Goal: Task Accomplishment & Management: Complete application form

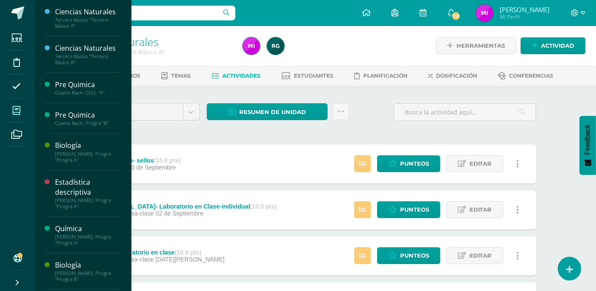
click at [15, 112] on icon at bounding box center [17, 110] width 8 height 9
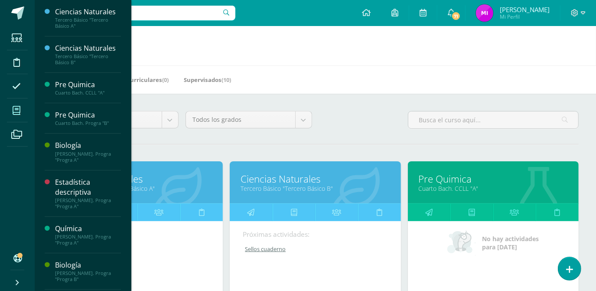
click at [282, 186] on link "Tercero Básico "Tercero Básico B"" at bounding box center [315, 188] width 149 height 8
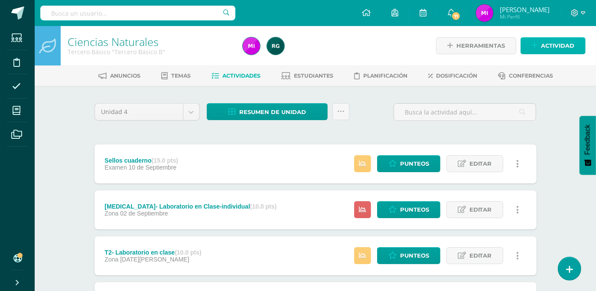
click at [551, 46] on span "Actividad" at bounding box center [557, 46] width 33 height 16
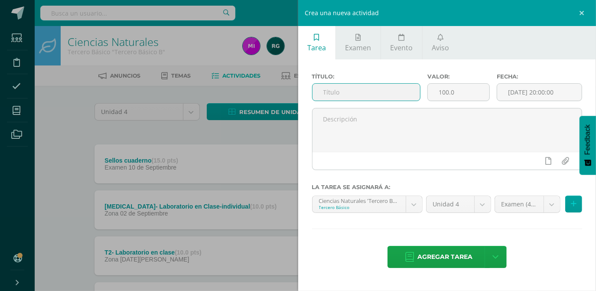
click at [345, 95] on input "text" at bounding box center [367, 92] width 108 height 17
type input "T4- Laboratorio"
click at [459, 91] on input "100.0" at bounding box center [459, 92] width 62 height 17
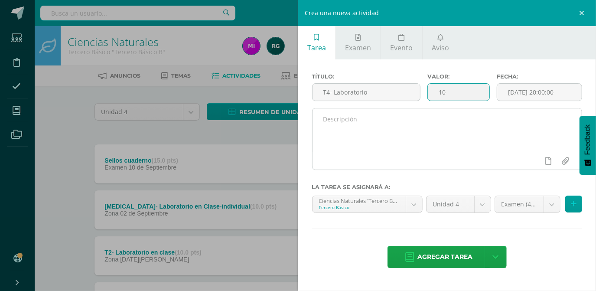
type input "10"
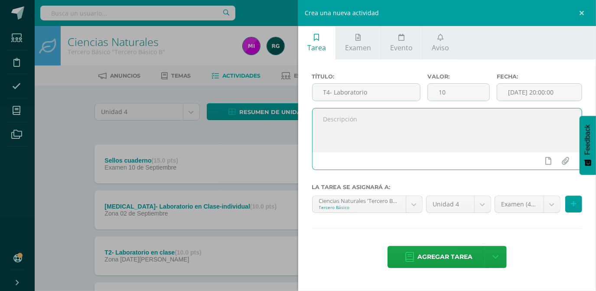
click at [373, 117] on textarea at bounding box center [448, 129] width 270 height 43
click at [469, 118] on textarea "En este espacio se registra la nota de su laboratorio" at bounding box center [448, 129] width 270 height 43
type textarea "En este espacio se registra la nota de su laboratorio-"
click at [564, 163] on input "file" at bounding box center [565, 161] width 17 height 16
type input "C:\fakepath\Lab- potencia-3B.docx"
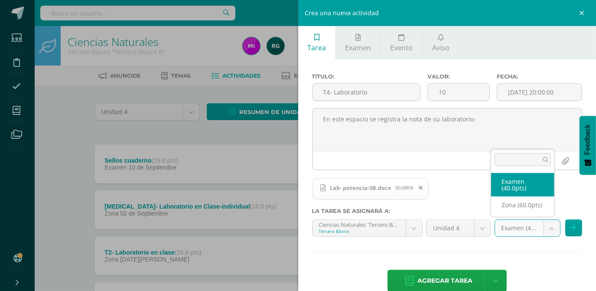
click at [548, 229] on body "Estudiantes Disciplina Asistencia Mis cursos Archivos Soporte Centro de ayuda Ú…" at bounding box center [298, 189] width 596 height 379
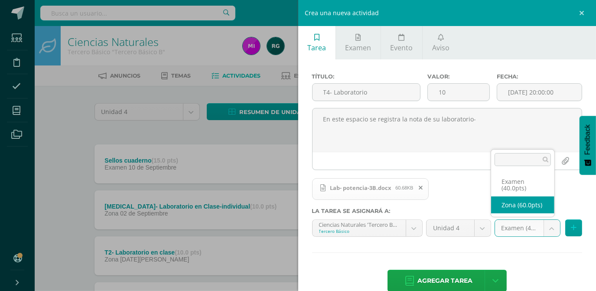
select select "106804"
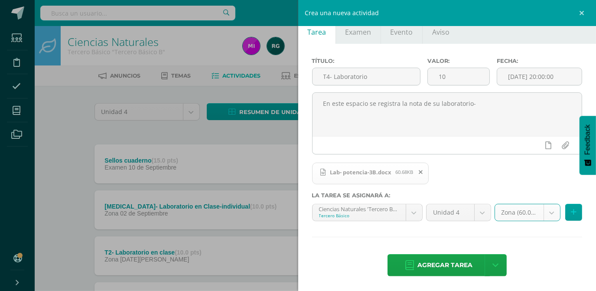
scroll to position [16, 0]
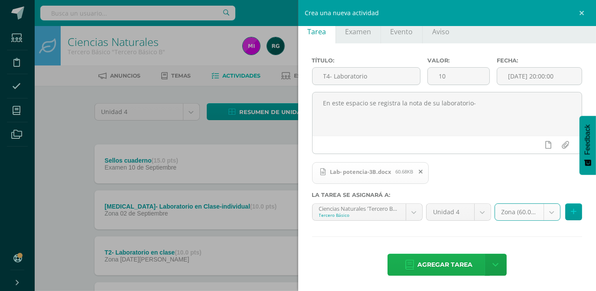
click at [432, 264] on span "Agregar tarea" at bounding box center [444, 264] width 55 height 21
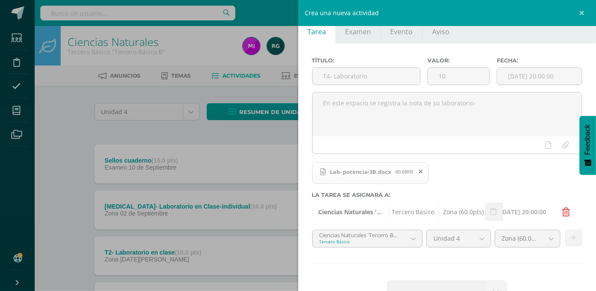
click at [140, 129] on div "Crea una nueva actividad Tarea Examen Evento Aviso Título: T4- Laboratorio Valo…" at bounding box center [298, 145] width 596 height 291
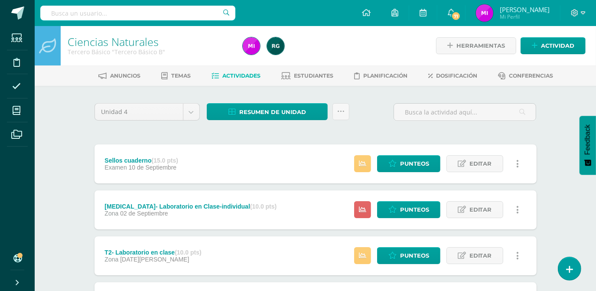
click at [389, 124] on div "Unidad 4 Unidad 1 Unidad 2 Unidad 3 Unidad 4 Resumen de unidad Descargar como H…" at bounding box center [315, 115] width 449 height 25
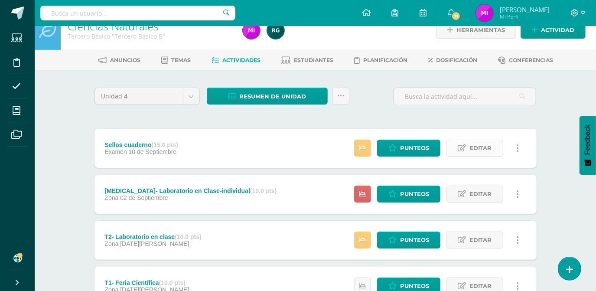
scroll to position [0, 0]
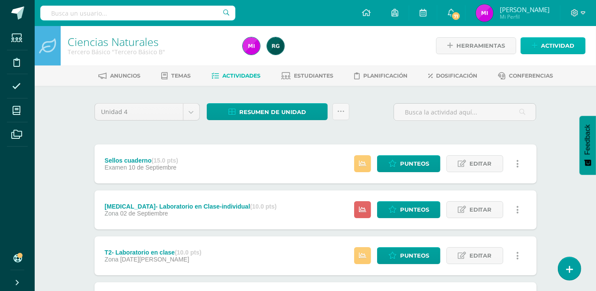
click at [561, 46] on span "Actividad" at bounding box center [557, 46] width 33 height 16
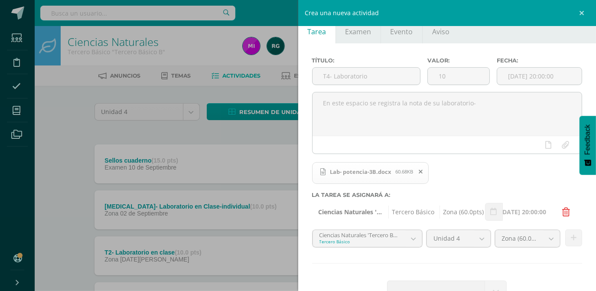
click at [525, 178] on div "Lab- potencia-3B.docx 60.68KB" at bounding box center [446, 176] width 270 height 31
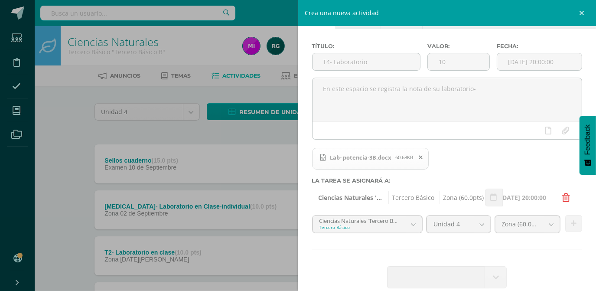
scroll to position [42, 0]
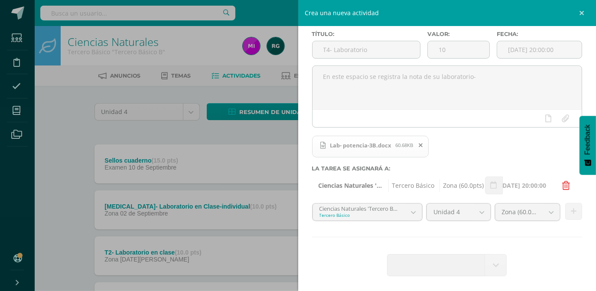
click at [61, 182] on div "Crea una nueva actividad Tarea Examen Evento Aviso Título: T4- Laboratorio Valo…" at bounding box center [298, 145] width 596 height 291
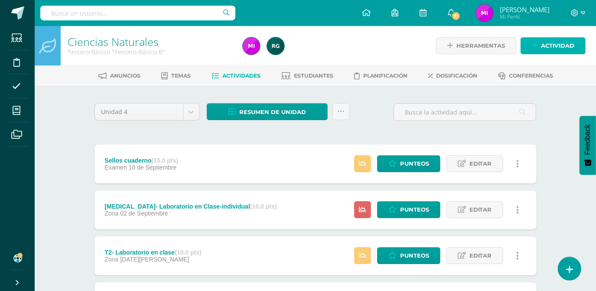
click at [550, 45] on span "Actividad" at bounding box center [557, 46] width 33 height 16
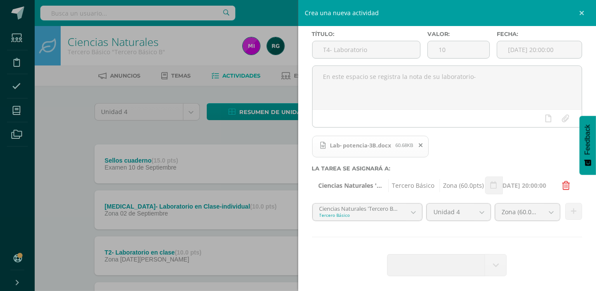
click at [452, 268] on span at bounding box center [439, 264] width 102 height 21
click at [74, 133] on div "Crea una nueva actividad Tarea Examen Evento Aviso Título: T4- Laboratorio Valo…" at bounding box center [298, 145] width 596 height 291
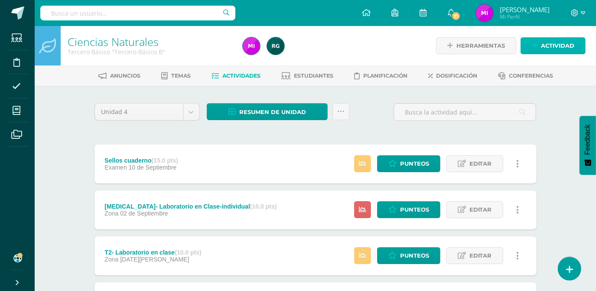
click at [557, 49] on span "Actividad" at bounding box center [557, 46] width 33 height 16
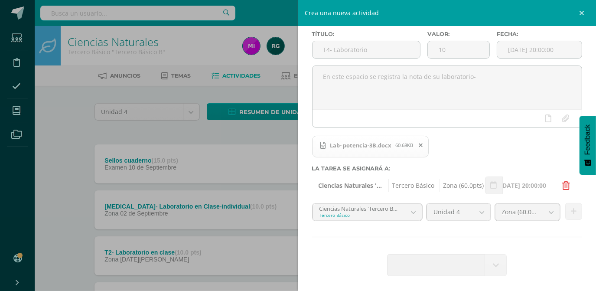
click at [238, 125] on div "Crea una nueva actividad Tarea Examen Evento Aviso Título: T4- Laboratorio Valo…" at bounding box center [298, 145] width 596 height 291
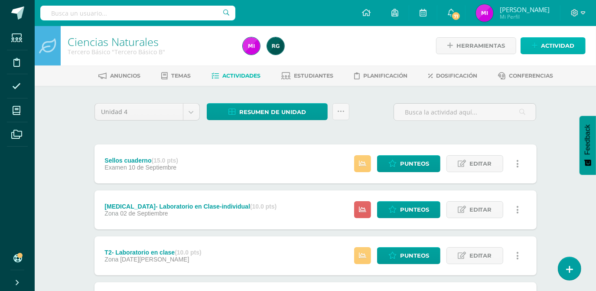
click at [553, 42] on span "Actividad" at bounding box center [557, 46] width 33 height 16
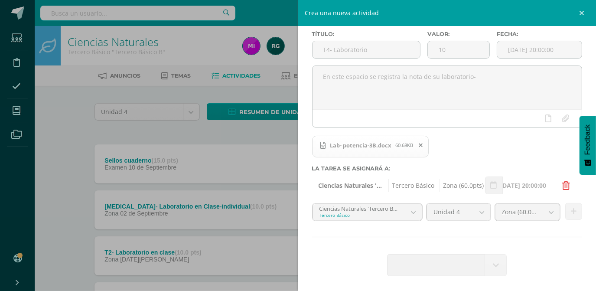
click at [68, 132] on div "Crea una nueva actividad Tarea Examen Evento Aviso Título: T4- Laboratorio Valo…" at bounding box center [298, 145] width 596 height 291
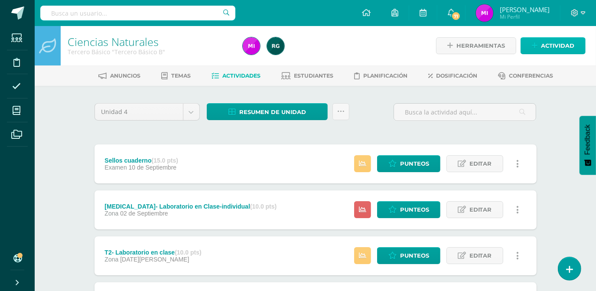
click at [545, 45] on span "Actividad" at bounding box center [557, 46] width 33 height 16
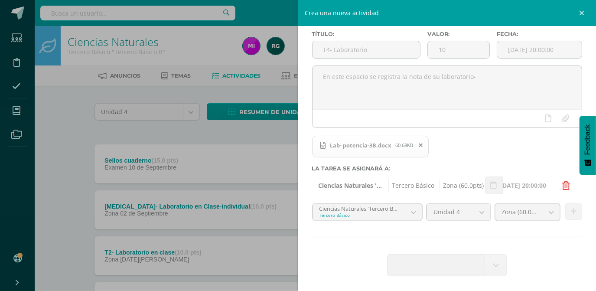
click at [564, 188] on icon at bounding box center [567, 185] width 8 height 9
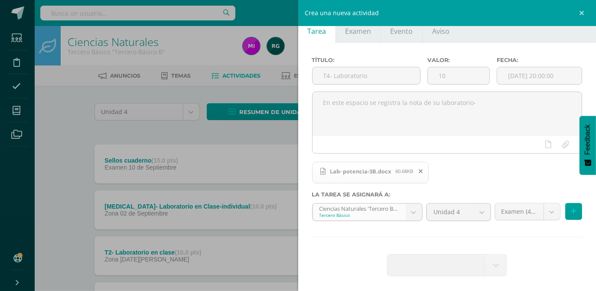
click at [410, 211] on b at bounding box center [414, 212] width 16 height 16
click at [410, 212] on b at bounding box center [414, 212] width 16 height 16
click at [411, 212] on b at bounding box center [414, 212] width 16 height 16
click at [67, 141] on div "Crea una nueva actividad Tarea Examen Evento Aviso Título: T4- Laboratorio Valo…" at bounding box center [298, 145] width 596 height 291
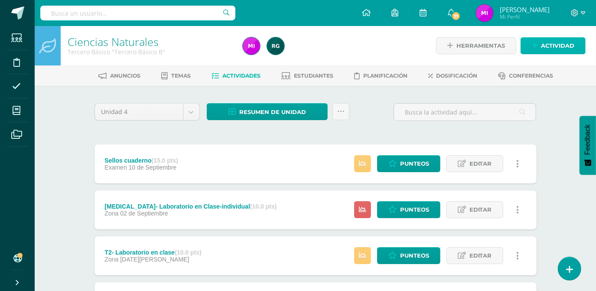
click at [551, 43] on span "Actividad" at bounding box center [557, 46] width 33 height 16
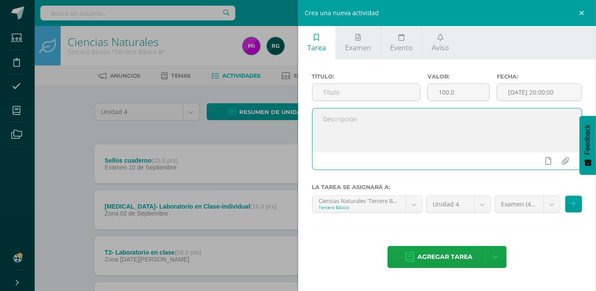
click at [381, 120] on textarea at bounding box center [448, 129] width 270 height 43
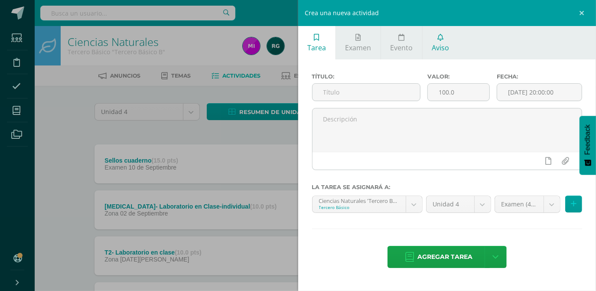
click at [440, 44] on span "Aviso" at bounding box center [440, 48] width 17 height 10
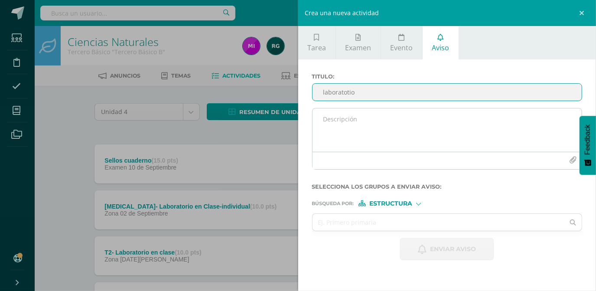
type input "laboratotio"
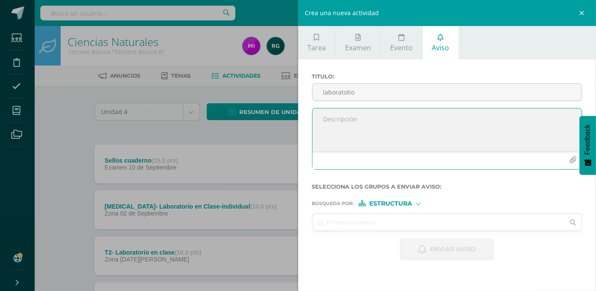
click at [573, 159] on icon "button" at bounding box center [572, 159] width 7 height 7
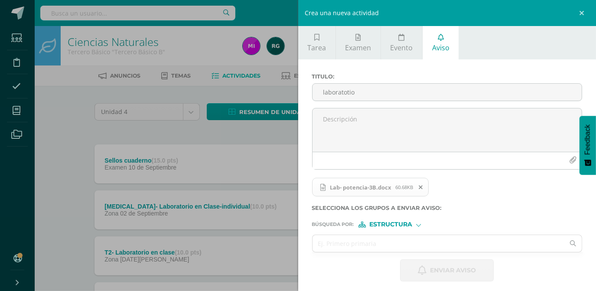
click at [417, 225] on div at bounding box center [418, 224] width 3 height 3
click at [335, 245] on input "text" at bounding box center [439, 243] width 252 height 17
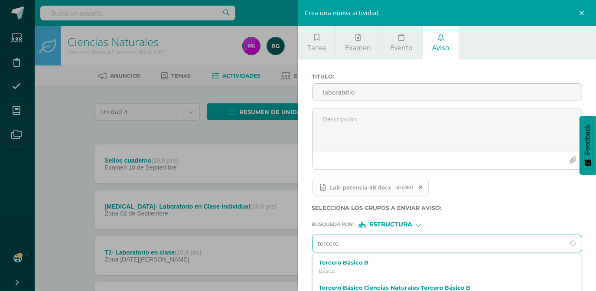
type input "tercero b"
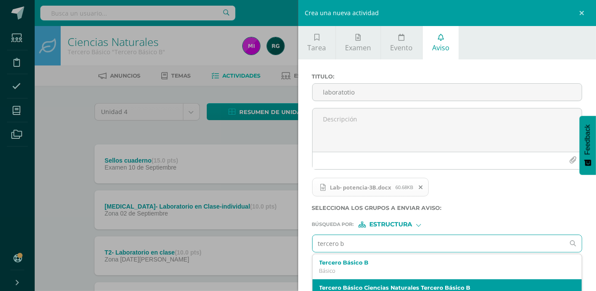
click at [394, 285] on label "Tercero Básico Ciencias Naturales Tercero Básico B" at bounding box center [441, 287] width 244 height 7
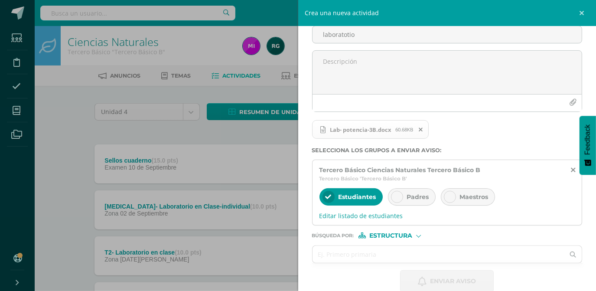
scroll to position [68, 0]
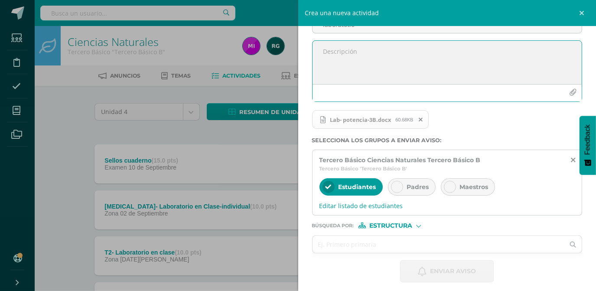
click at [390, 41] on textarea at bounding box center [448, 62] width 270 height 43
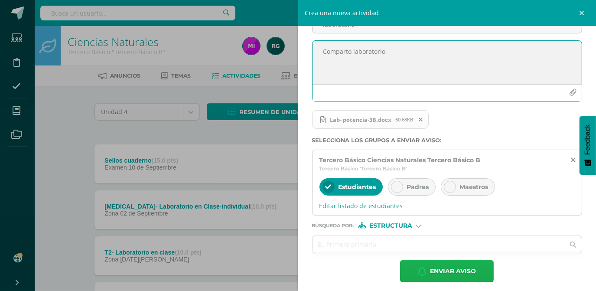
type textarea "Comparto laboratorio"
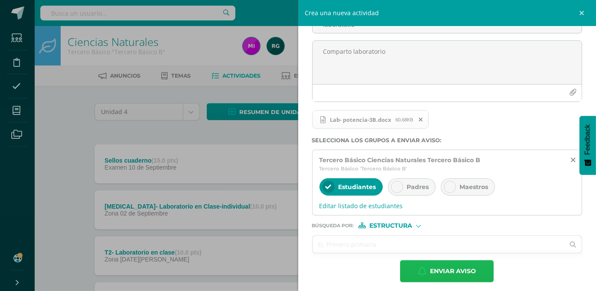
click at [438, 274] on span "Enviar aviso" at bounding box center [453, 271] width 46 height 21
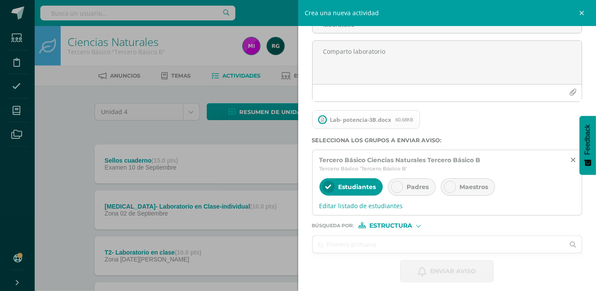
scroll to position [0, 0]
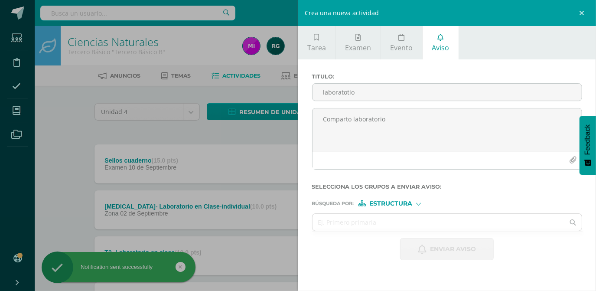
click at [65, 126] on div "Crea una nueva actividad Tarea Examen Evento Aviso Título: Valor: 100.0 Fecha: …" at bounding box center [298, 145] width 596 height 291
